Goal: Information Seeking & Learning: Learn about a topic

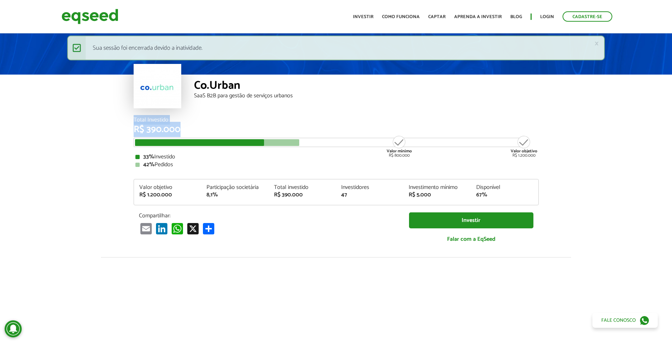
drag, startPoint x: 179, startPoint y: 131, endPoint x: 131, endPoint y: 123, distance: 48.7
click at [131, 123] on div "Total Investido R$ 390.000 Valor mínimo R$ 800.000 Valor objetivo R$ 1.200.000 …" at bounding box center [336, 187] width 416 height 140
drag, startPoint x: 131, startPoint y: 123, endPoint x: 199, endPoint y: 116, distance: 68.9
click at [199, 116] on div "Co.Urban SaaS B2B para gestão de serviços urbanos" at bounding box center [366, 96] width 345 height 43
click at [395, 144] on div "Valor mínimo R$ 800.000" at bounding box center [399, 146] width 27 height 23
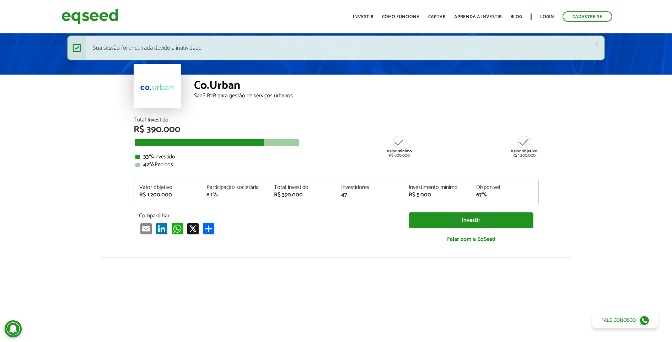
drag, startPoint x: 418, startPoint y: 152, endPoint x: 387, endPoint y: 151, distance: 30.9
click at [387, 151] on div "Total Investido R$ 390.000 Valor mínimo R$ 800.000 Valor objetivo R$ 1.200.000 …" at bounding box center [336, 142] width 405 height 50
drag, startPoint x: 387, startPoint y: 151, endPoint x: 522, endPoint y: 114, distance: 140.1
click at [522, 114] on div "Co.Urban SaaS B2B para gestão de serviços urbanos" at bounding box center [366, 96] width 345 height 43
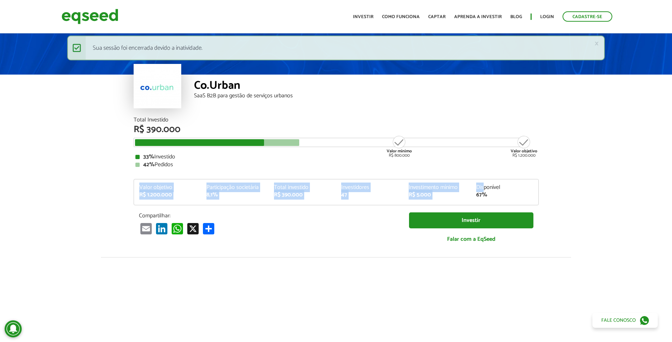
drag, startPoint x: 140, startPoint y: 185, endPoint x: 484, endPoint y: 187, distance: 344.3
click at [484, 187] on div "Valor objetivo R$ 1.200.000 Participação societária 8,1% Total investido R$ 390…" at bounding box center [336, 195] width 404 height 20
